Goal: Task Accomplishment & Management: Manage account settings

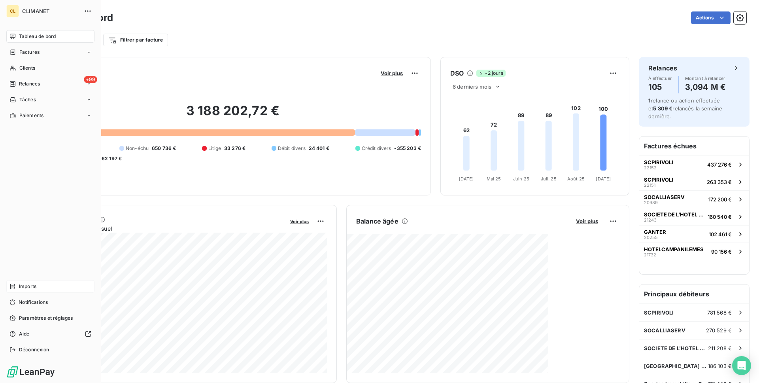
click at [49, 284] on div "Imports" at bounding box center [50, 286] width 88 height 13
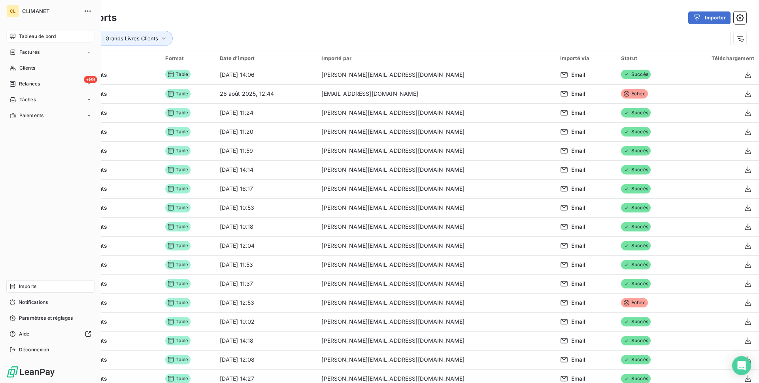
click at [34, 33] on span "Tableau de bord" at bounding box center [37, 36] width 37 height 7
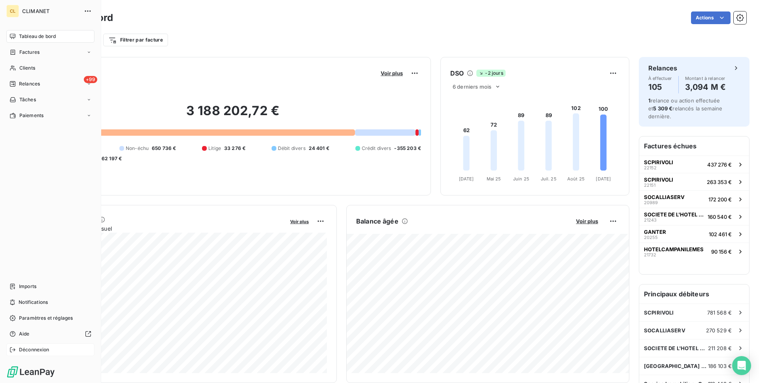
click at [31, 344] on div "Déconnexion" at bounding box center [50, 349] width 88 height 13
